Goal: Check status: Check status

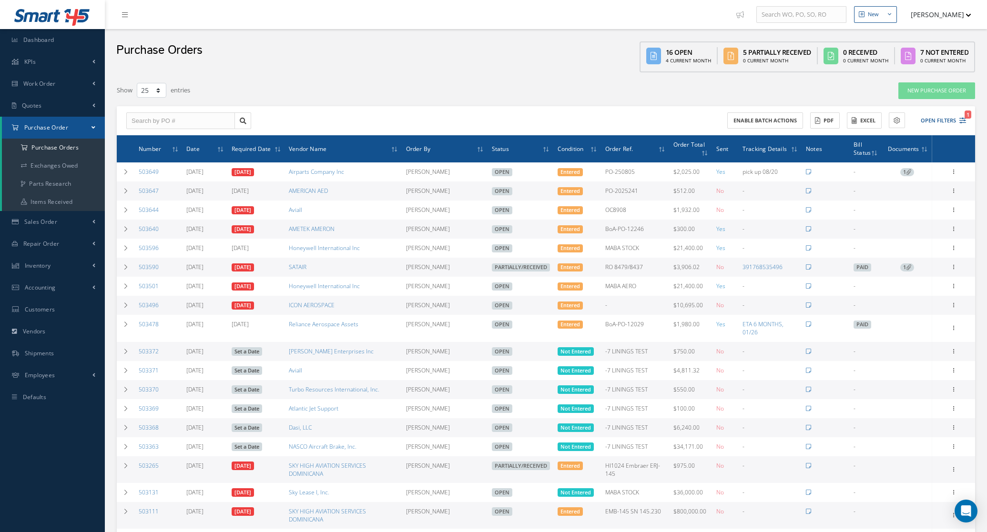
select select "25"
click at [932, 120] on button "Open Filters 1" at bounding box center [939, 121] width 54 height 16
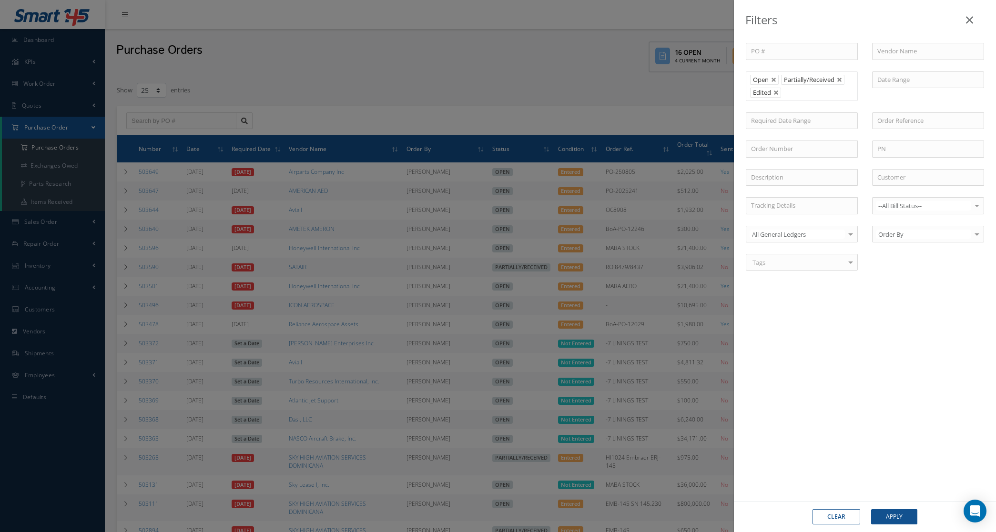
click at [835, 514] on button "Clear" at bounding box center [836, 516] width 48 height 15
type input "All Status"
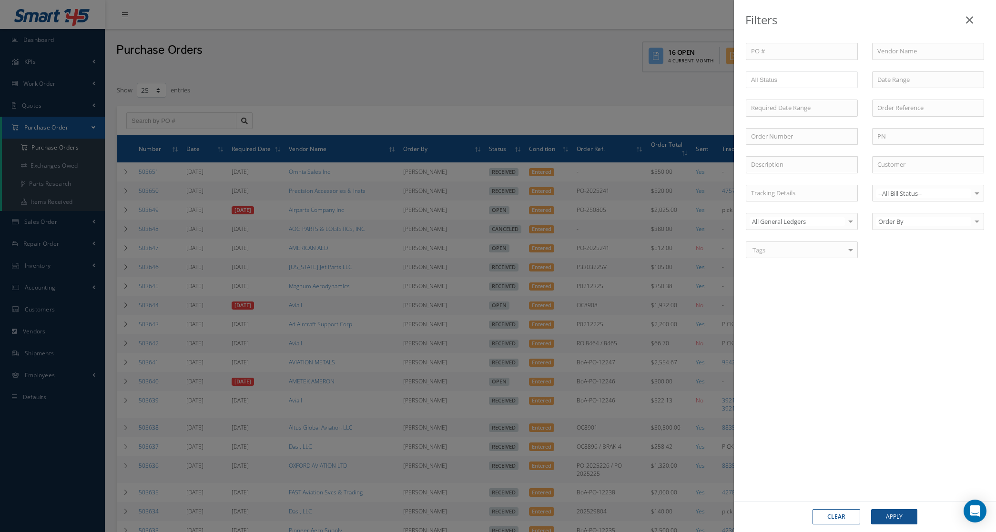
click at [532, 101] on div "Filters PO # Vendor Name Open Partially/Received Received Canceled Edited All S…" at bounding box center [498, 266] width 996 height 532
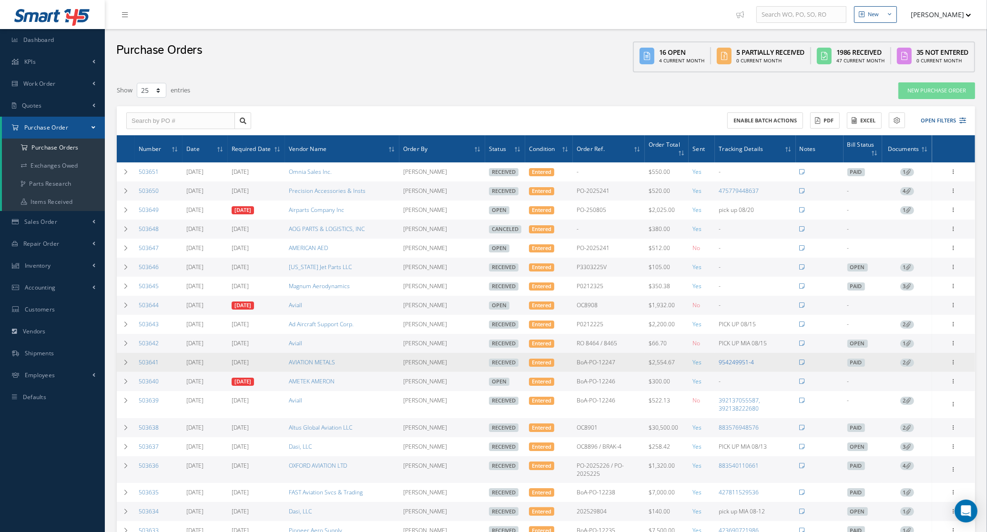
click at [738, 364] on link "954249951-4" at bounding box center [735, 362] width 35 height 8
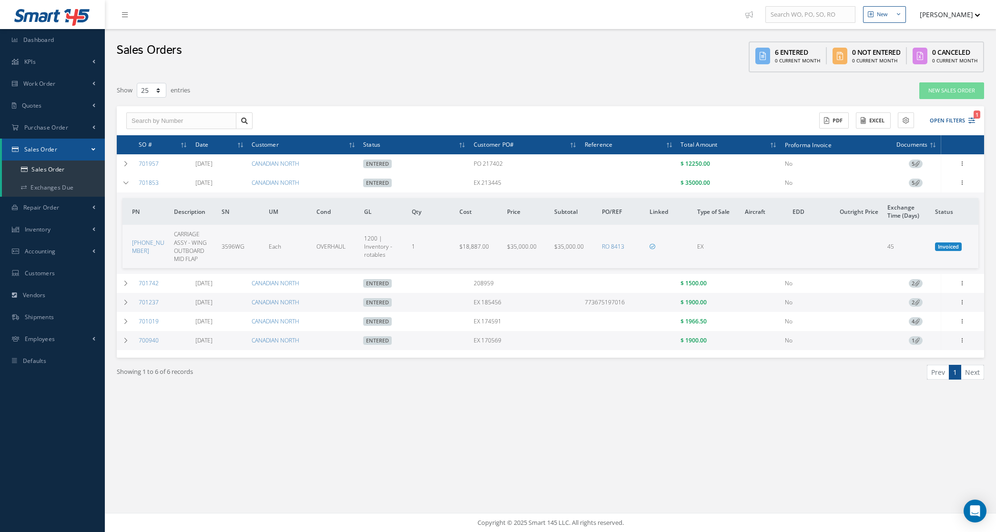
select select "25"
click at [55, 174] on link "Sales Order" at bounding box center [53, 170] width 103 height 18
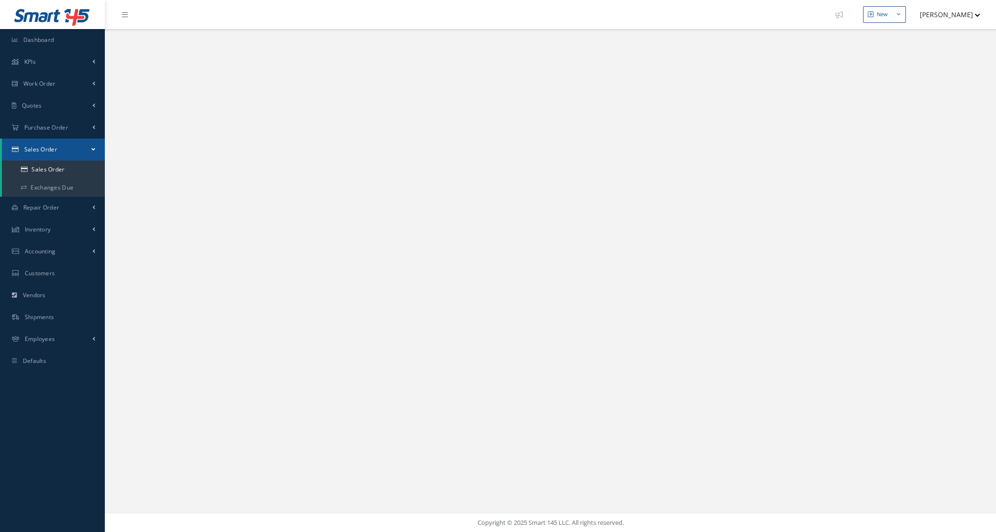
select select "25"
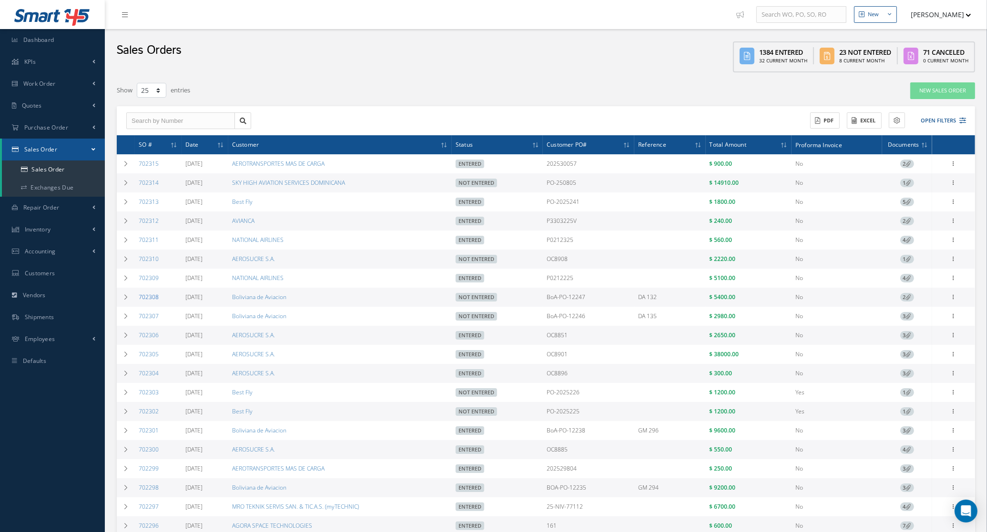
click at [153, 295] on link "702308" at bounding box center [149, 297] width 20 height 8
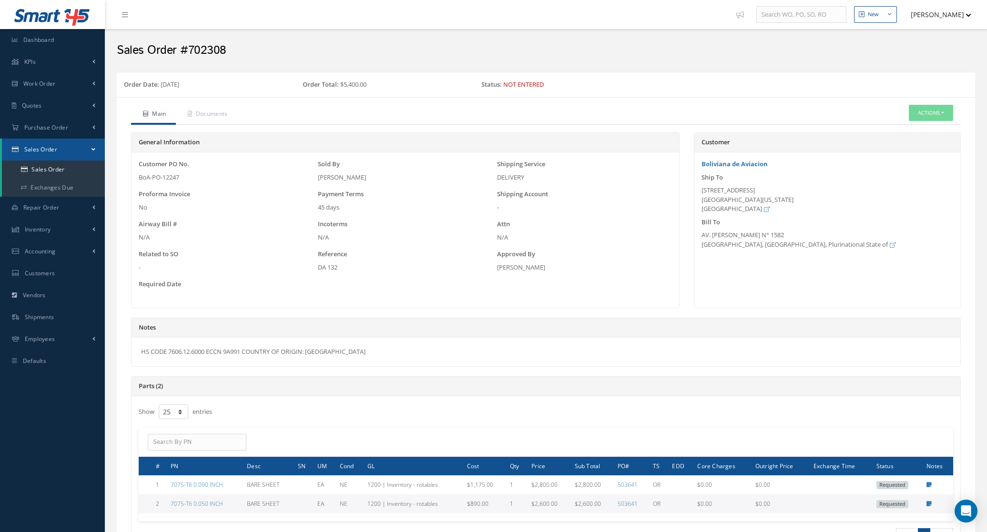
select select "25"
drag, startPoint x: 702, startPoint y: 191, endPoint x: 745, endPoint y: 210, distance: 46.7
click at [745, 210] on div "8345 NW 74 St. Miami, Florida 33166 United States" at bounding box center [827, 200] width 252 height 28
drag, startPoint x: 745, startPoint y: 210, endPoint x: 930, endPoint y: 113, distance: 209.0
click at [930, 113] on button "Actions" at bounding box center [931, 113] width 44 height 17
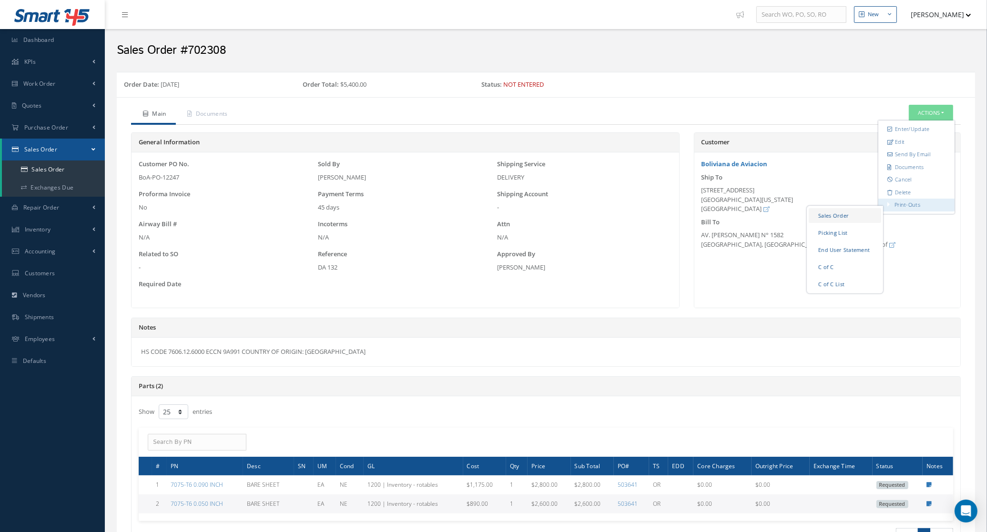
click at [860, 210] on link "Sales Order" at bounding box center [844, 215] width 72 height 15
